Goal: Entertainment & Leisure: Consume media (video, audio)

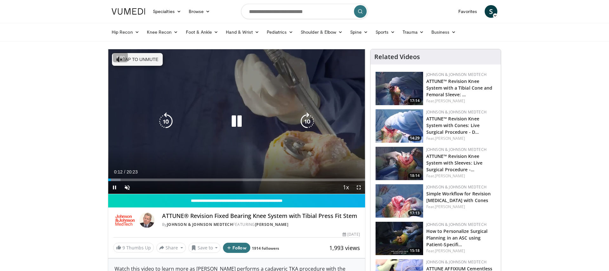
click at [147, 62] on button "Tap to unmute" at bounding box center [137, 59] width 51 height 13
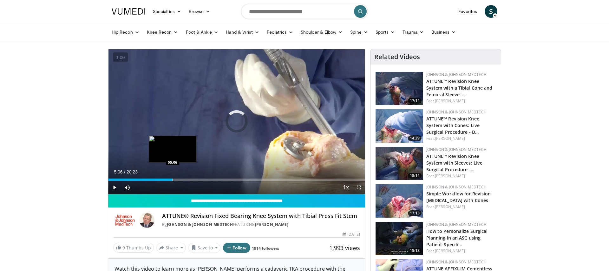
click at [173, 177] on div "Loaded : 4.86% 05:06 05:06" at bounding box center [236, 178] width 257 height 6
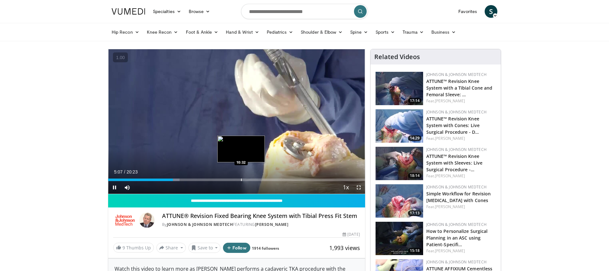
click at [241, 181] on div "Progress Bar" at bounding box center [241, 179] width 1 height 3
click at [237, 181] on div "Current Time 10:35 / Duration 20:23 Pause Skip Backward Skip Forward Mute Loade…" at bounding box center [236, 187] width 257 height 13
click at [233, 179] on div "Progress Bar" at bounding box center [233, 179] width 1 height 3
click at [224, 179] on div "Progress Bar" at bounding box center [224, 179] width 1 height 3
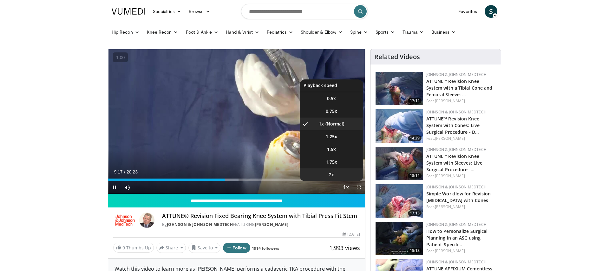
click at [340, 179] on li "2x" at bounding box center [331, 174] width 63 height 13
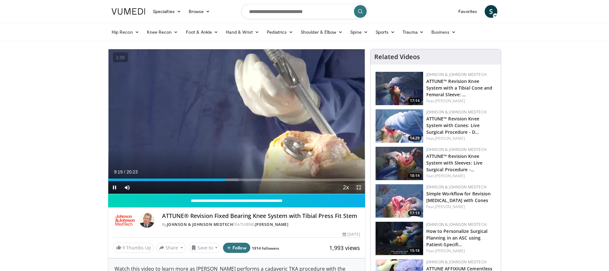
click at [358, 189] on span "Video Player" at bounding box center [359, 187] width 13 height 13
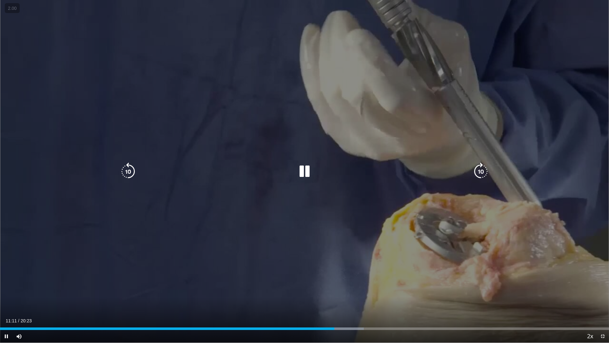
click at [303, 175] on icon "Video Player" at bounding box center [305, 171] width 18 height 18
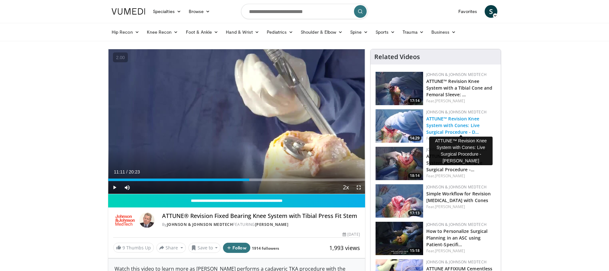
click at [445, 118] on link "ATTUNE™ Revision Knee System with Cones: Live Surgical Procedure - D…" at bounding box center [452, 124] width 53 height 19
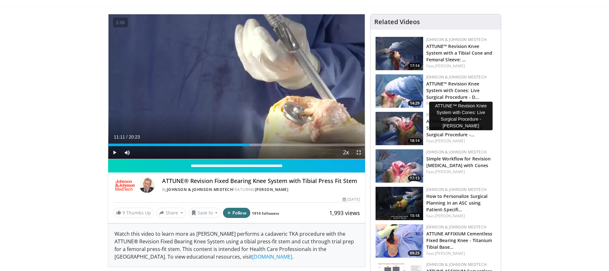
scroll to position [36, 0]
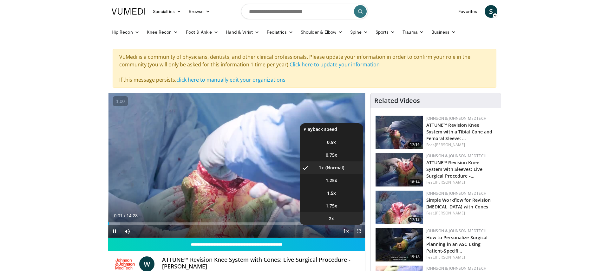
click at [340, 218] on li "2x" at bounding box center [331, 218] width 63 height 13
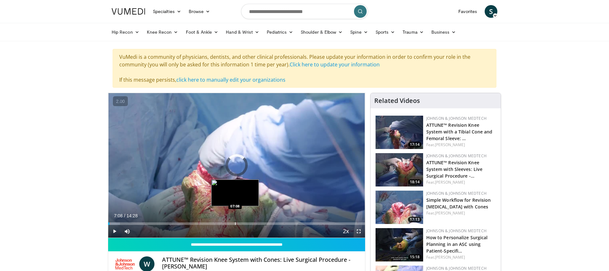
click at [235, 224] on div "Progress Bar" at bounding box center [235, 223] width 1 height 3
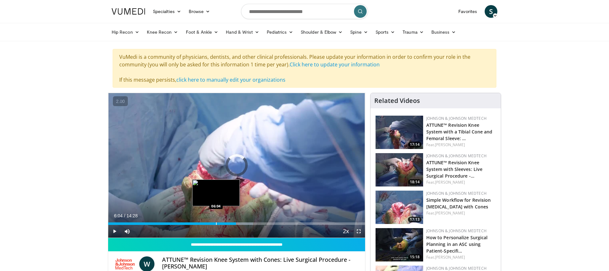
click at [216, 223] on div "Progress Bar" at bounding box center [216, 223] width 1 height 3
click at [219, 223] on div "Progress Bar" at bounding box center [219, 223] width 1 height 3
click at [223, 223] on div "Progress Bar" at bounding box center [223, 223] width 1 height 3
click at [222, 223] on div "Progress Bar" at bounding box center [222, 223] width 1 height 3
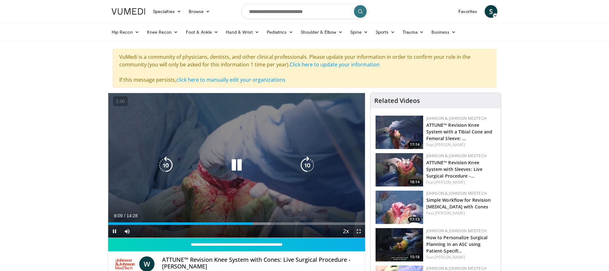
click at [305, 165] on icon "Video Player" at bounding box center [308, 165] width 18 height 18
